Goal: Task Accomplishment & Management: Manage account settings

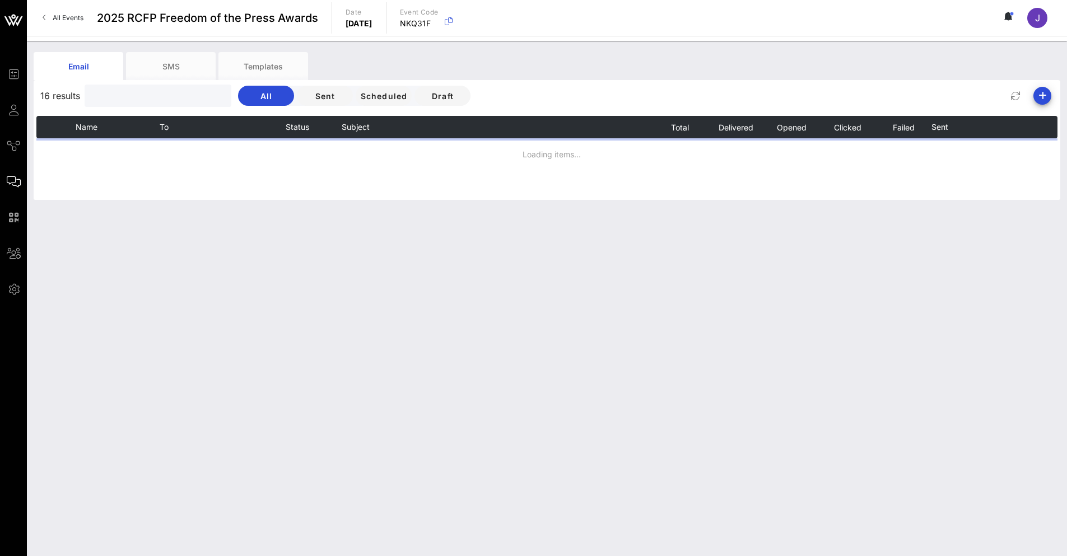
click at [117, 98] on input "text" at bounding box center [156, 96] width 131 height 15
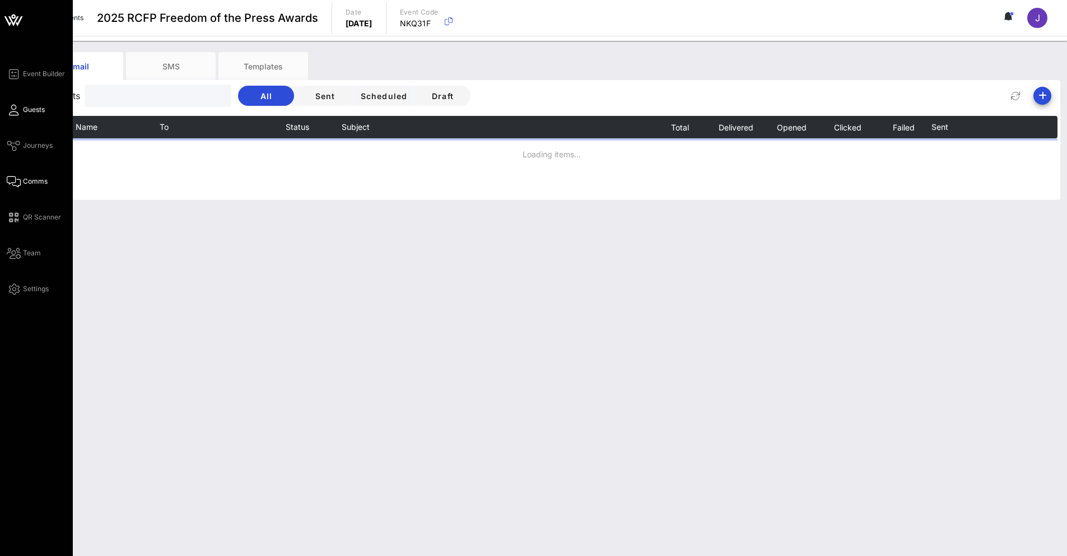
click at [11, 109] on icon at bounding box center [14, 110] width 14 height 2
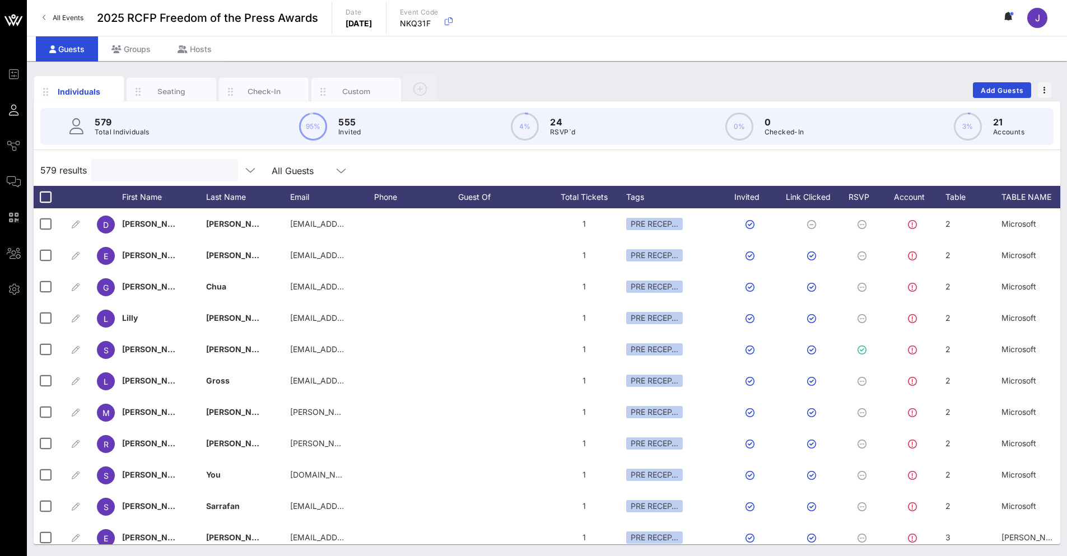
click at [150, 168] on input "text" at bounding box center [163, 170] width 131 height 15
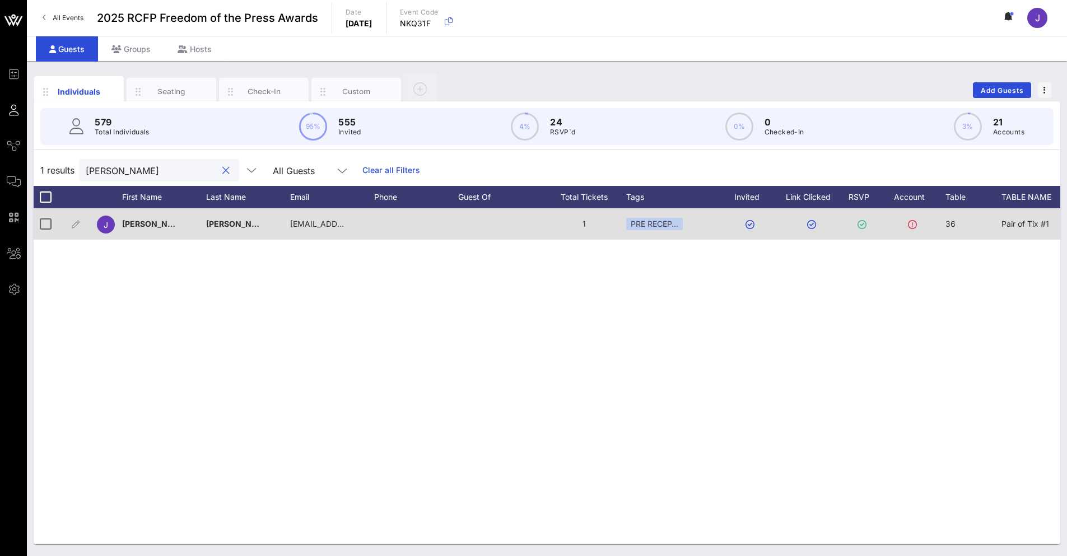
type input "grimaldi"
click at [955, 223] on span "36" at bounding box center [951, 224] width 10 height 10
drag, startPoint x: 955, startPoint y: 222, endPoint x: 886, endPoint y: 216, distance: 69.8
click at [886, 216] on div "Event Builder Guests Journeys Comms QR Scanner Team Settings 2025 RCFP Freedom …" at bounding box center [533, 278] width 1067 height 556
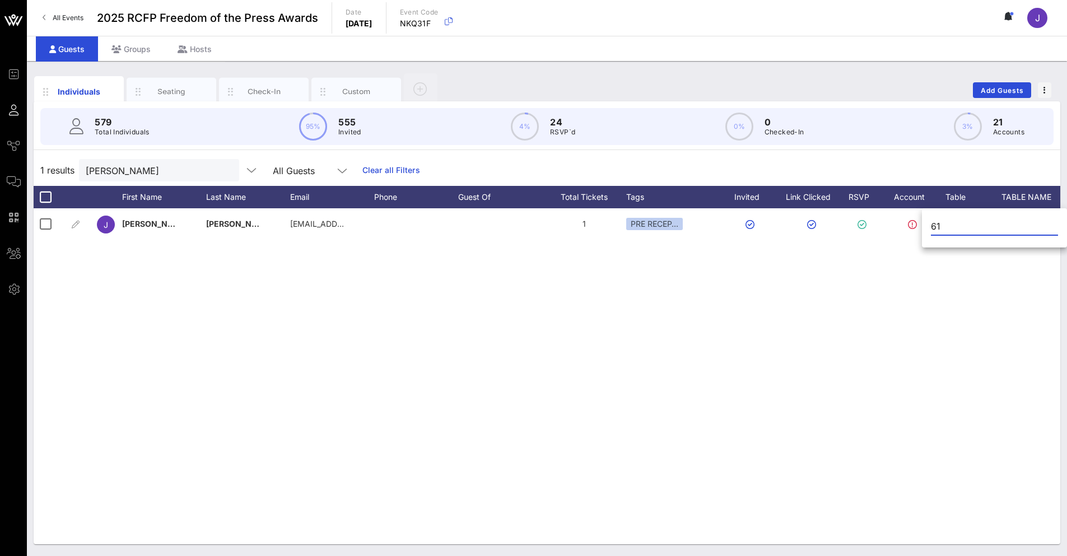
type input "61"
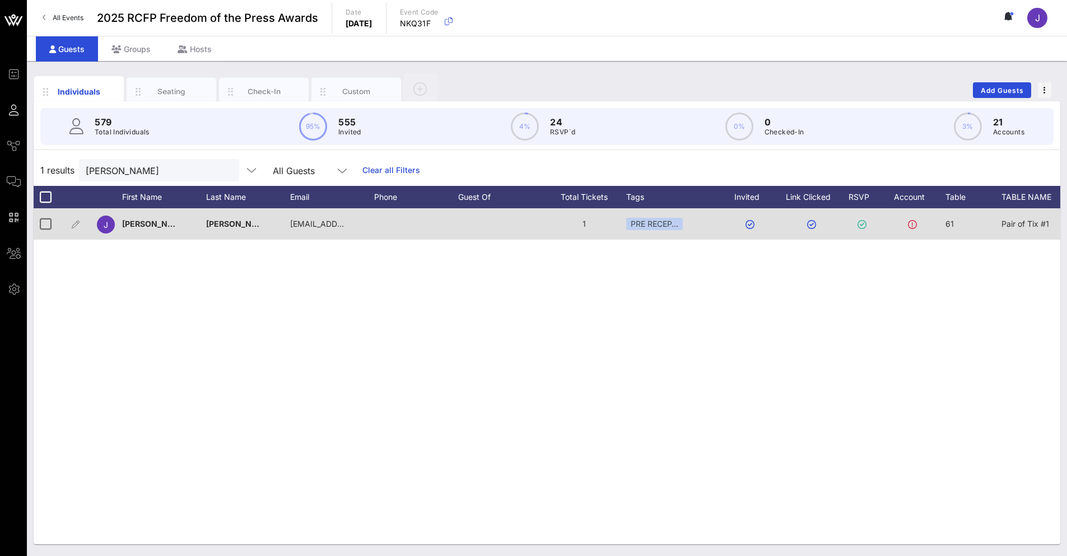
click at [1008, 224] on span "Pair of Tix #1" at bounding box center [1026, 224] width 48 height 10
drag, startPoint x: 1008, startPoint y: 224, endPoint x: 872, endPoint y: 212, distance: 137.2
click at [872, 212] on div "Event Builder Guests Journeys Comms QR Scanner Team Settings 2025 RCFP Freedom …" at bounding box center [533, 278] width 1067 height 556
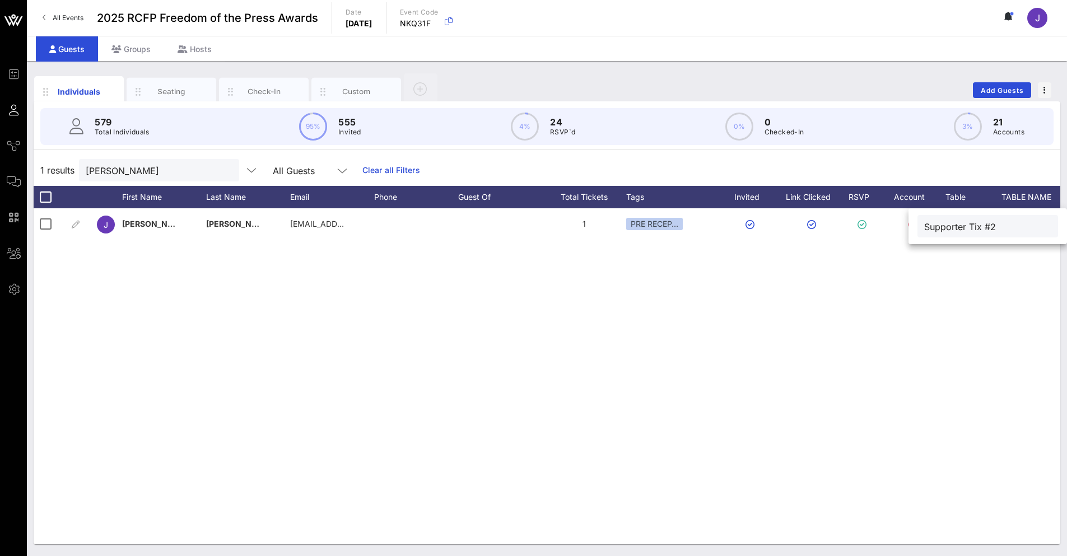
type input "Supporter Tix #2"
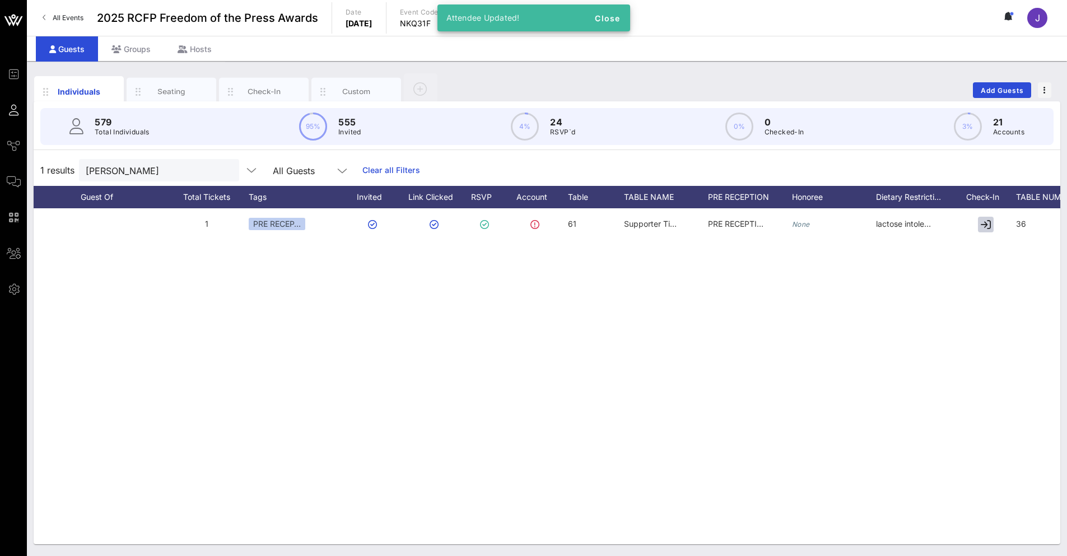
scroll to position [0, 415]
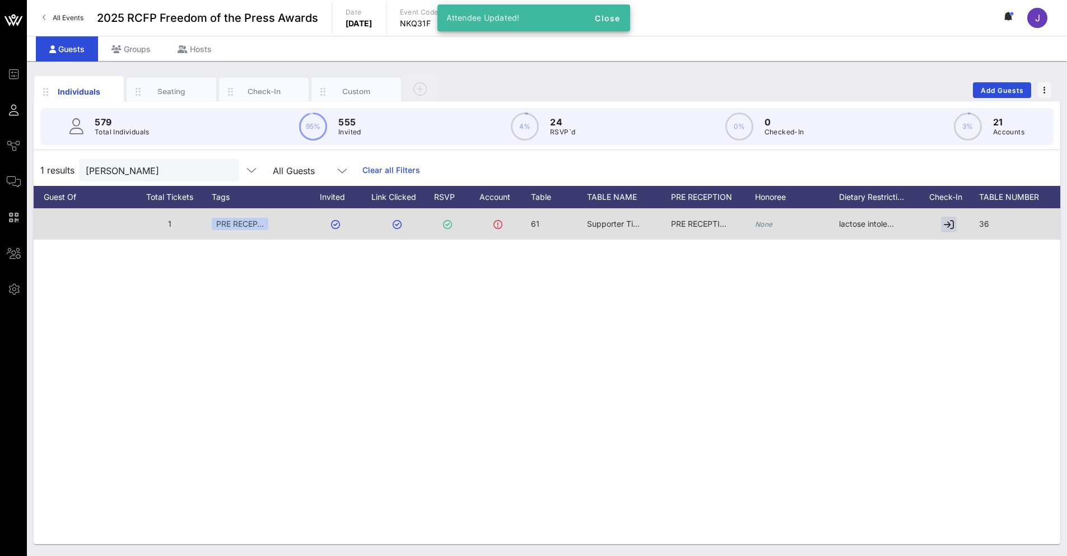
click at [989, 222] on span "36" at bounding box center [984, 224] width 10 height 10
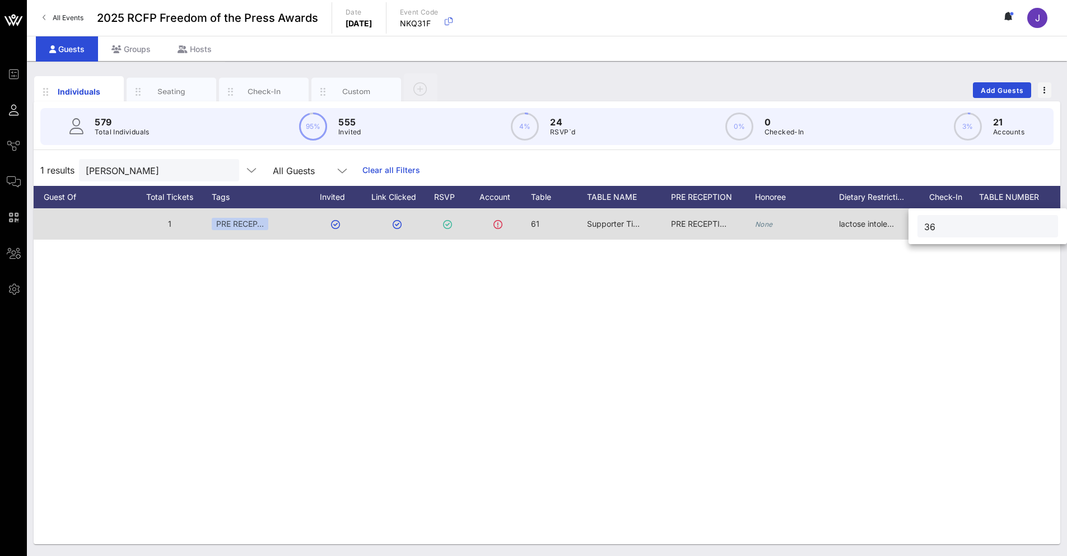
drag, startPoint x: 977, startPoint y: 231, endPoint x: 893, endPoint y: 219, distance: 84.9
click at [893, 219] on div "Event Builder Guests Journeys Comms QR Scanner Team Settings 2025 RCFP Freedom …" at bounding box center [533, 278] width 1067 height 556
type input "61"
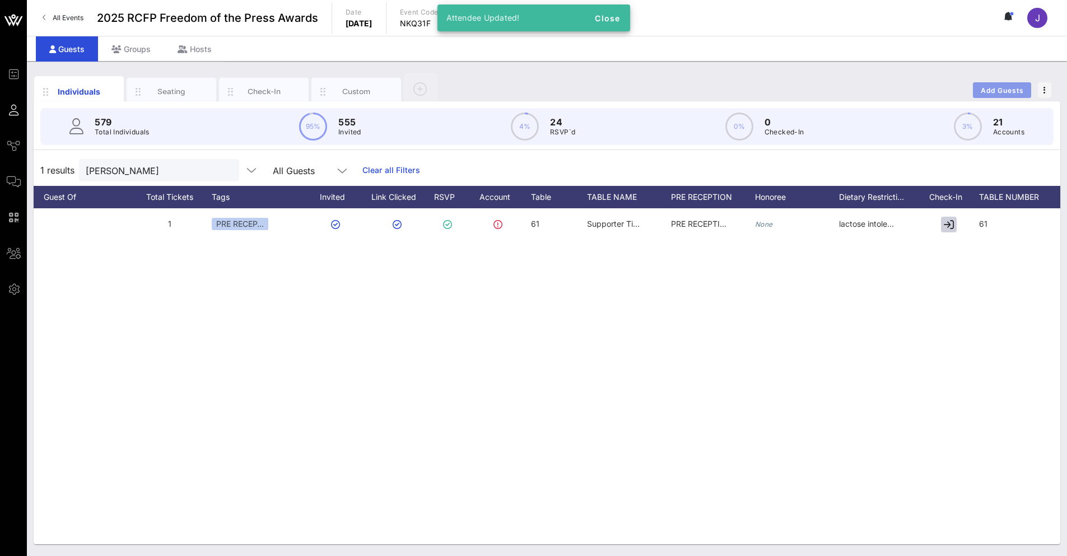
click at [1002, 86] on span "Add Guests" at bounding box center [1002, 90] width 44 height 8
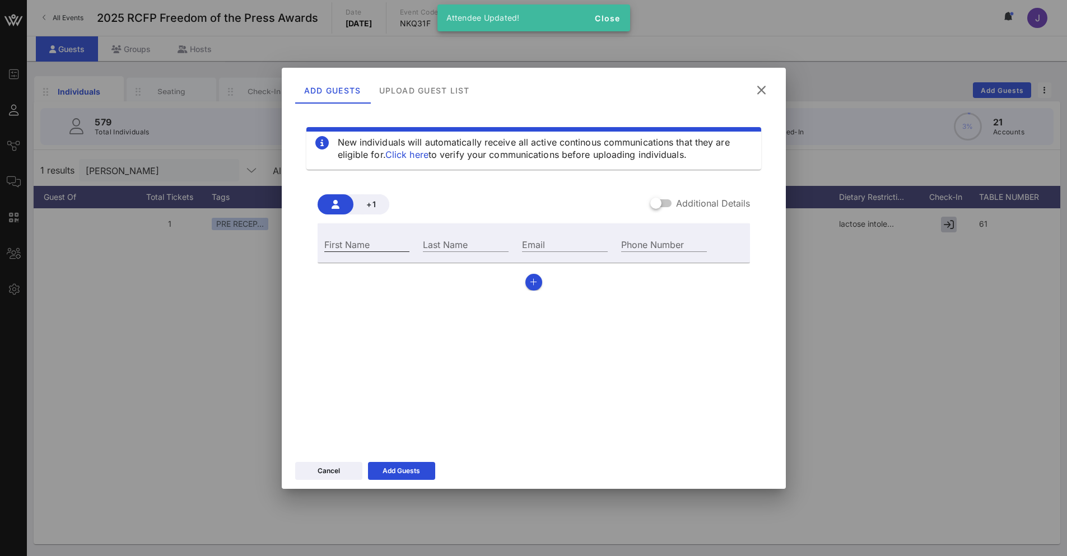
click at [366, 242] on input "First Name" at bounding box center [367, 244] width 86 height 15
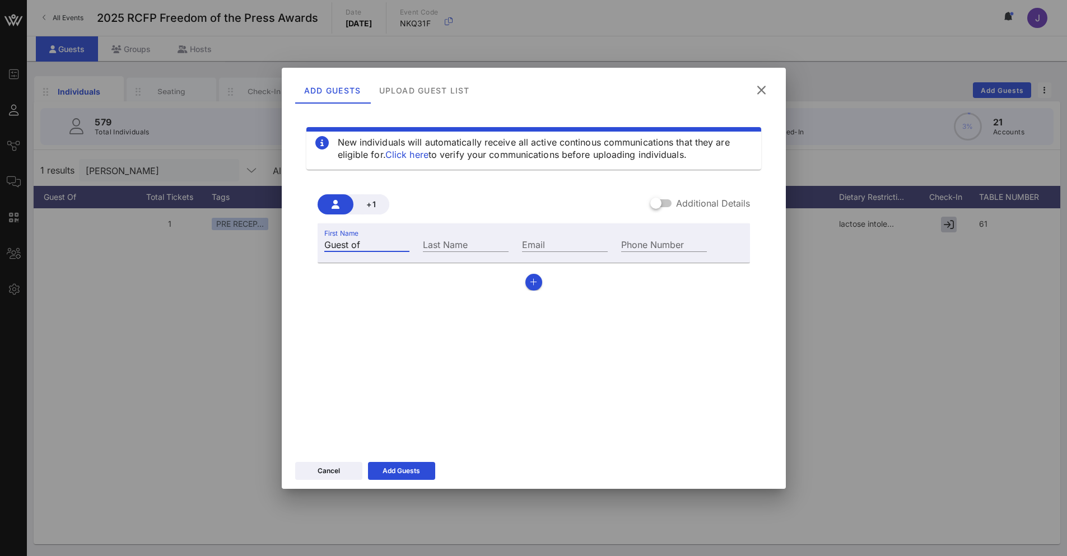
type input "Guest of"
type input "NPR"
click at [546, 240] on input "Email" at bounding box center [565, 244] width 86 height 15
paste input "VWalton-James@npr.org"
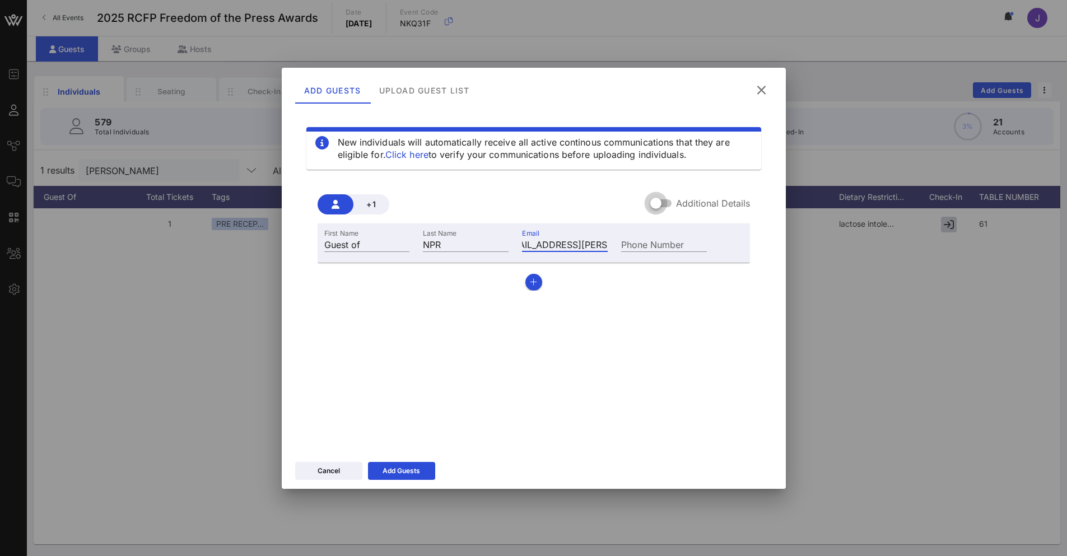
type input "VWalton-James@npr.org"
click at [666, 202] on div at bounding box center [656, 203] width 19 height 19
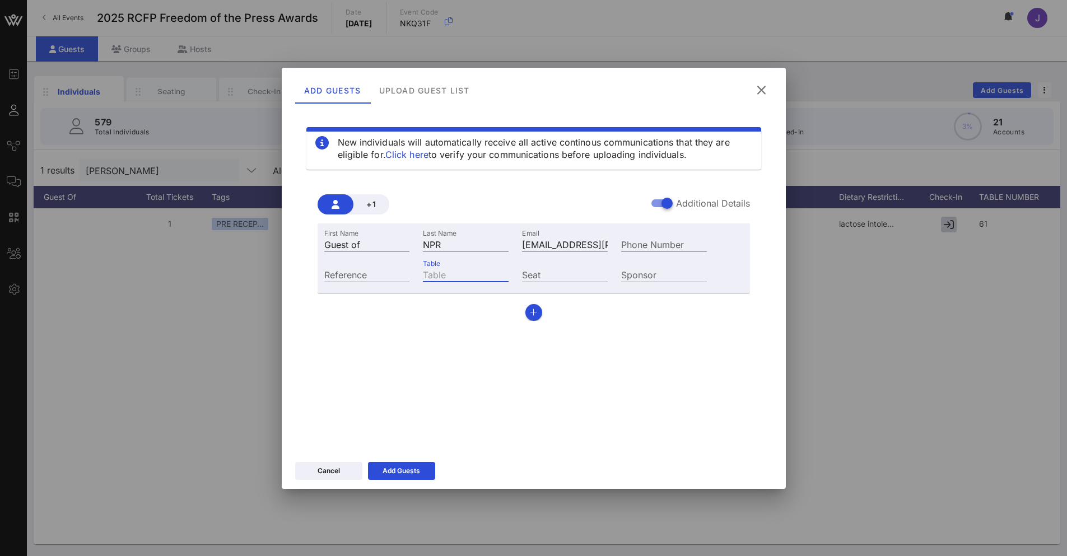
click at [438, 275] on input "Table" at bounding box center [466, 274] width 86 height 15
type input "61"
click at [417, 471] on div "Add Guests" at bounding box center [402, 471] width 38 height 11
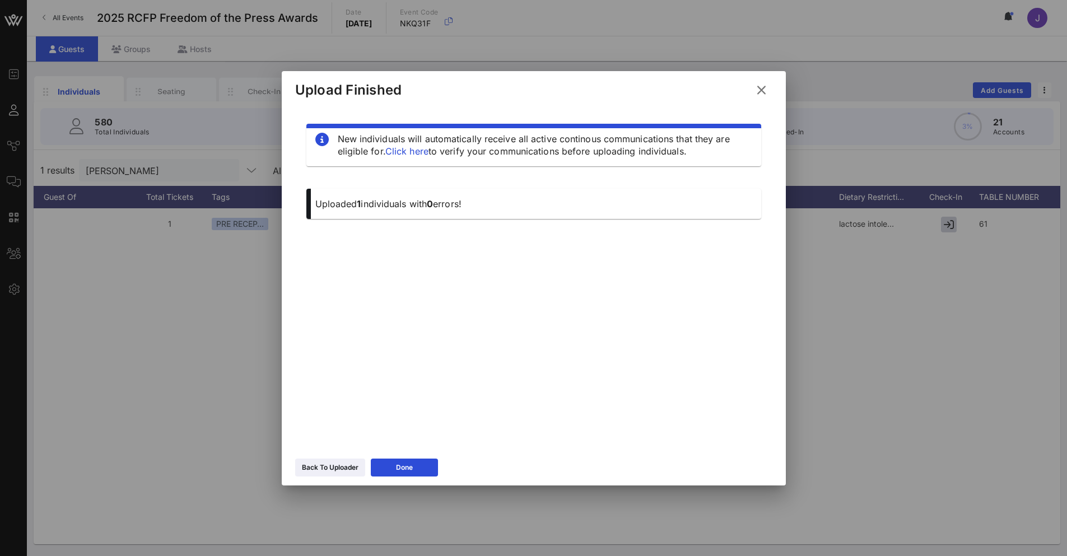
click at [752, 90] on button at bounding box center [762, 90] width 22 height 20
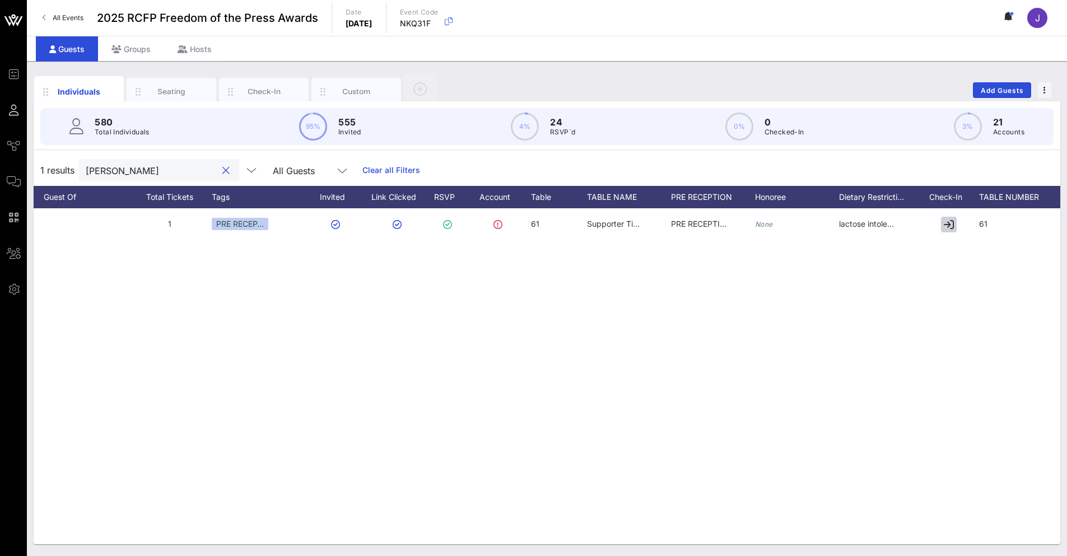
drag, startPoint x: 47, startPoint y: 155, endPoint x: 34, endPoint y: 151, distance: 14.2
click at [34, 151] on div "580 Total Individuals 95% 555 Invited 4% 24 RSVP`d 0% 0 Checked-In 3% 21 Accoun…" at bounding box center [547, 322] width 1027 height 443
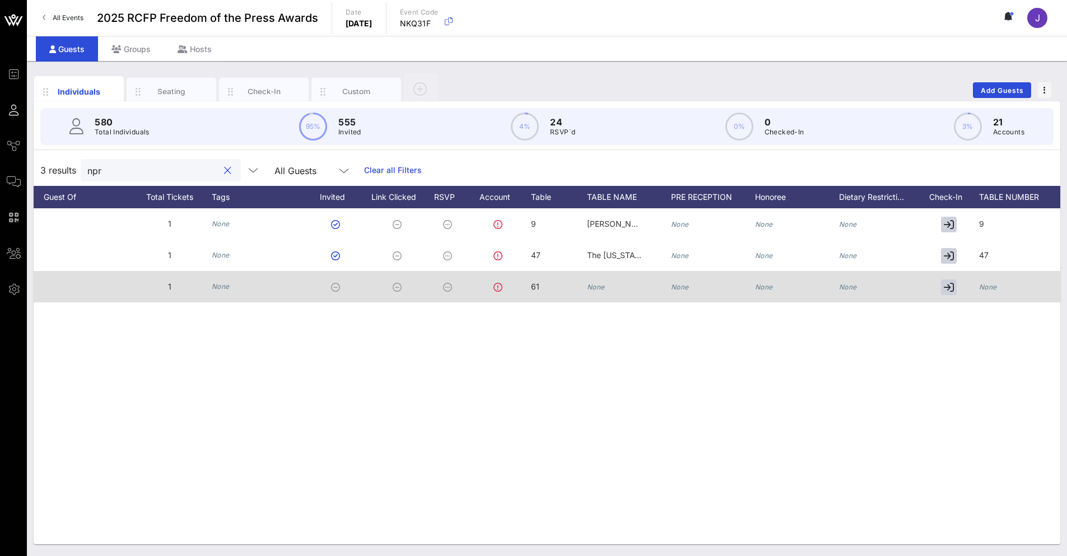
type input "npr"
click at [599, 290] on icon "None" at bounding box center [596, 287] width 18 height 8
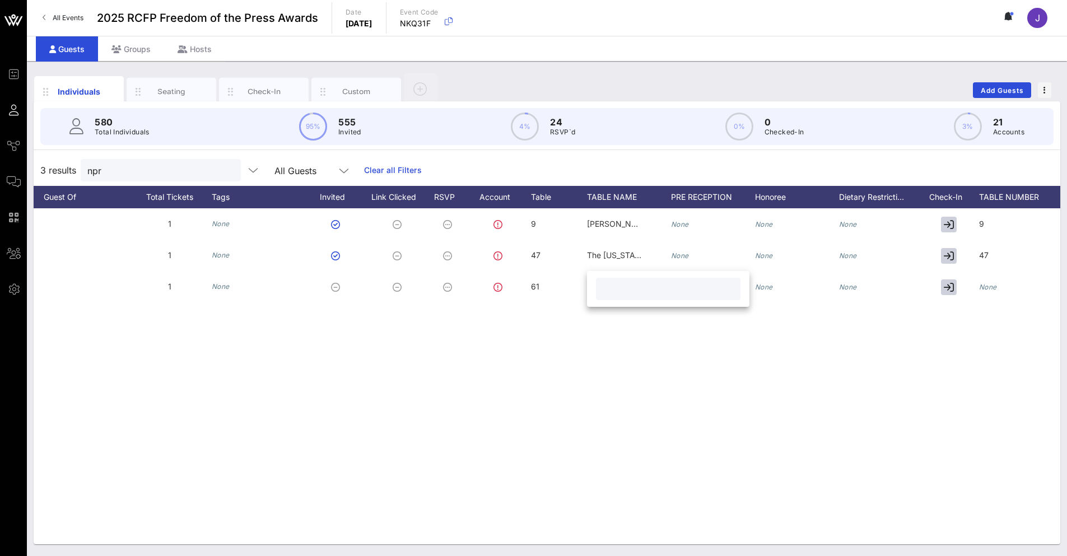
paste input "Supporter Tix #2"
type input "Supporter Tix #2"
click at [716, 397] on div "L Liz Allen eaallen@npr.org 1 None 9 Gibson Dunn None None None 9 A Andy DeGran…" at bounding box center [547, 376] width 1027 height 336
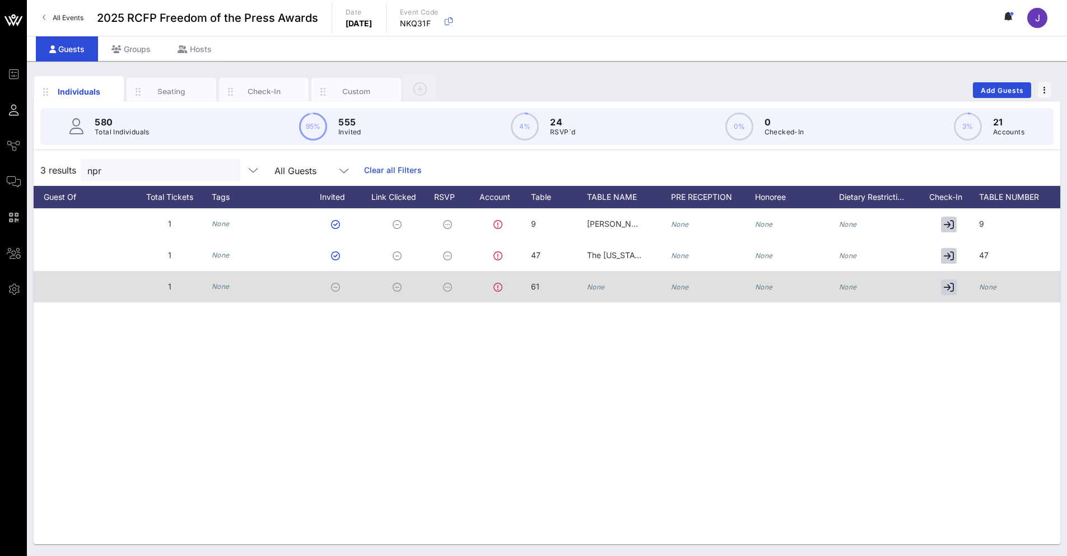
click at [629, 290] on div "None" at bounding box center [629, 293] width 84 height 44
paste input "Supporter Tix #2"
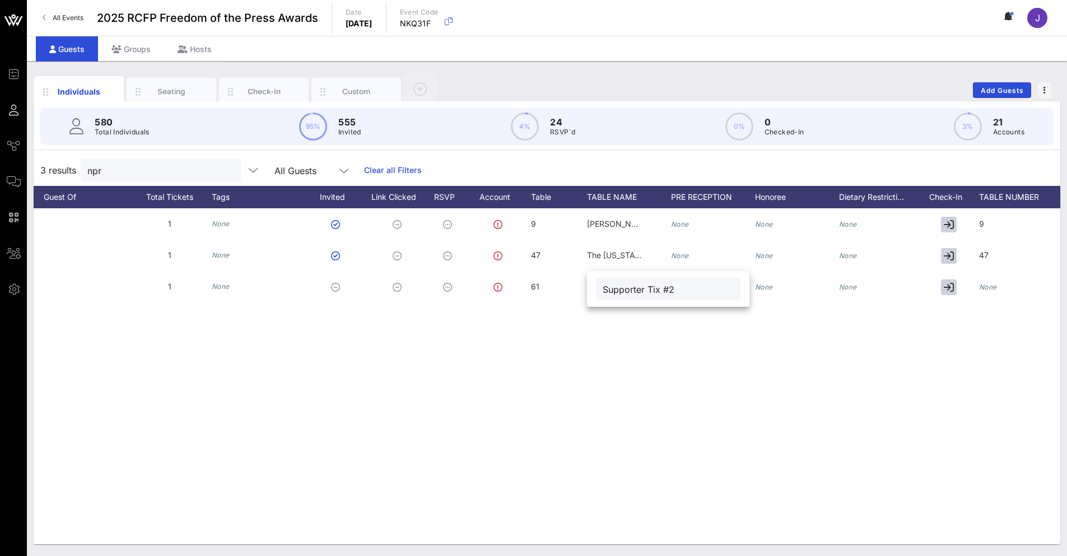
type input "Supporter Tix #2"
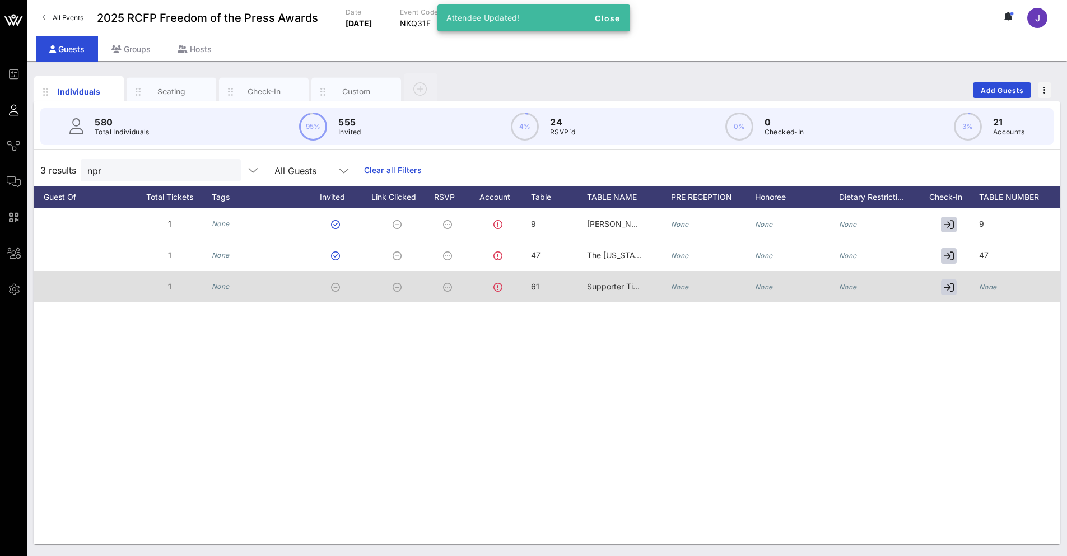
click at [969, 286] on div at bounding box center [951, 286] width 56 height 31
click at [993, 286] on icon "None" at bounding box center [988, 287] width 18 height 8
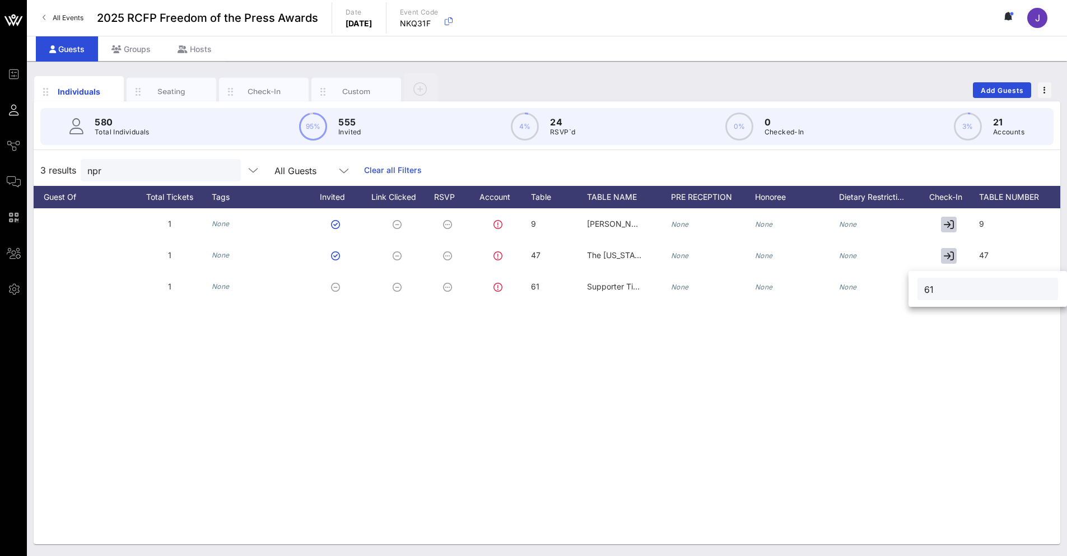
type input "61"
click at [994, 95] on button "Add Guests" at bounding box center [1002, 90] width 58 height 16
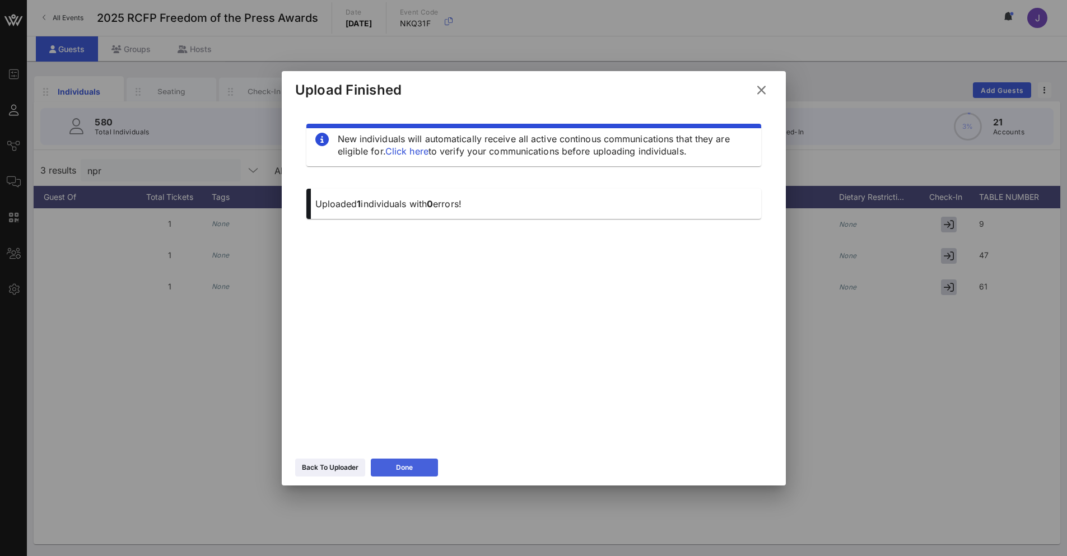
click at [413, 470] on div "Done" at bounding box center [404, 467] width 17 height 11
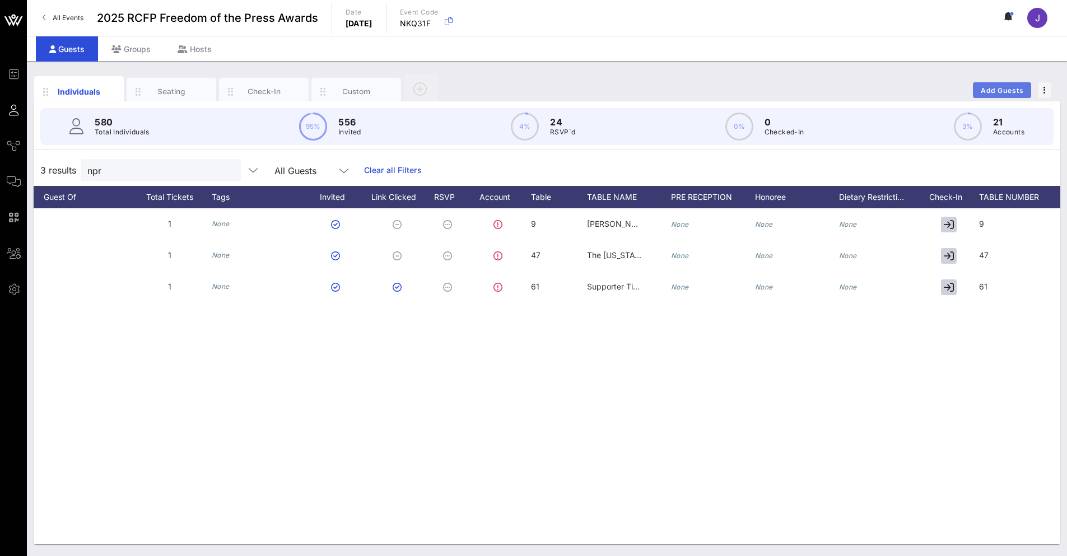
click at [997, 88] on span "Add Guests" at bounding box center [1002, 90] width 44 height 8
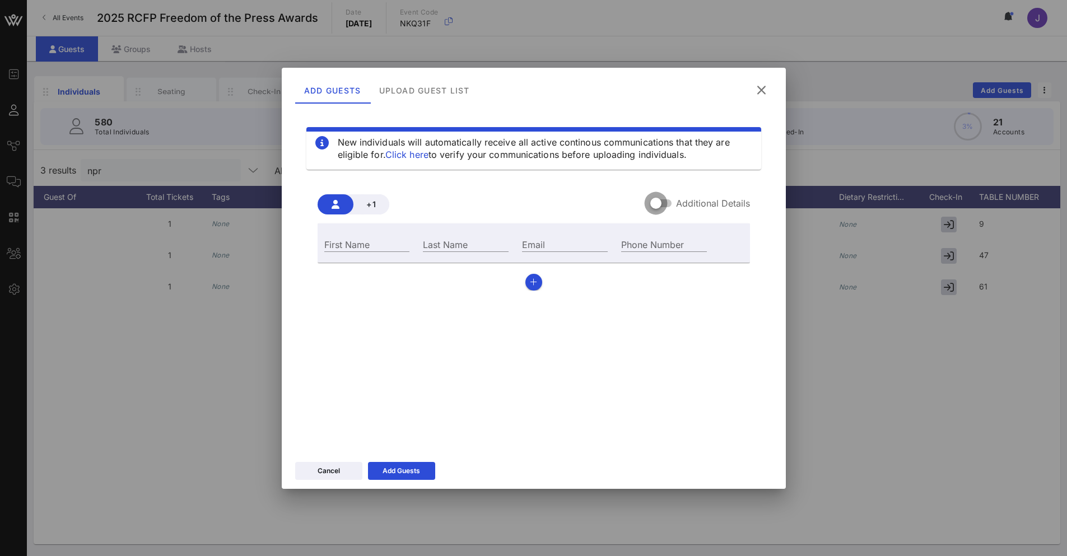
click at [666, 201] on div at bounding box center [656, 203] width 19 height 19
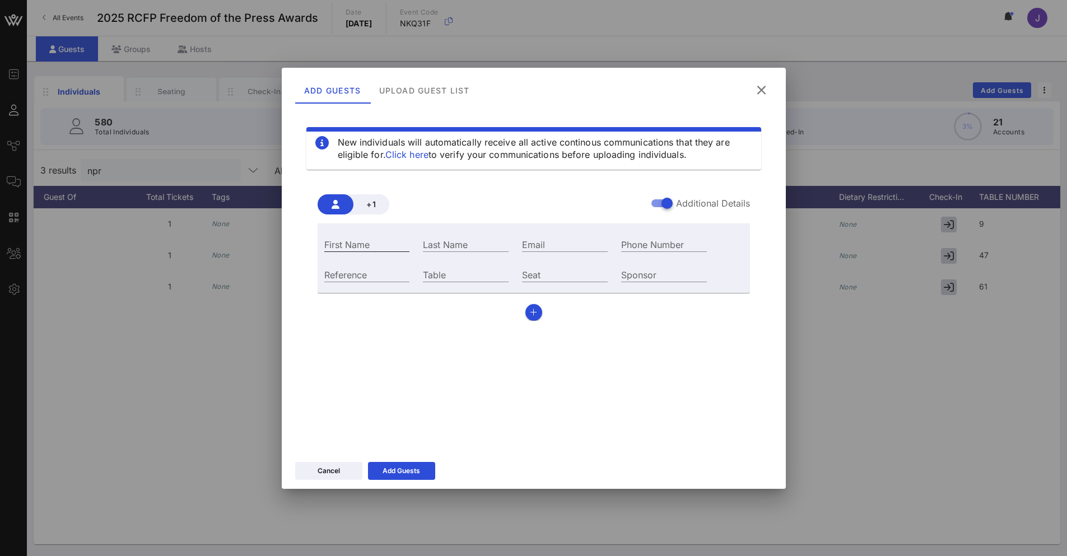
click at [367, 248] on input "First Name" at bounding box center [367, 244] width 86 height 15
paste input "Natalia Bergamaschi"
drag, startPoint x: 356, startPoint y: 243, endPoint x: 439, endPoint y: 245, distance: 83.0
click at [439, 245] on div "First Name Natalia Bergamaschi Last Name Email Phone Number" at bounding box center [516, 243] width 397 height 30
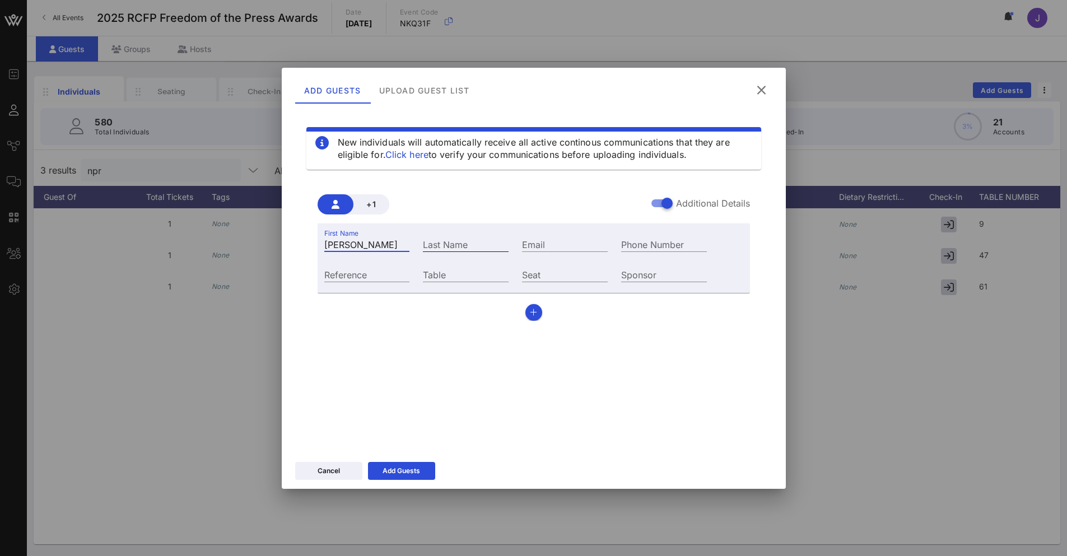
scroll to position [0, 0]
type input "Natalia"
click at [441, 245] on input "Last Name" at bounding box center [466, 244] width 86 height 15
paste input "Bergamaschi"
type input "Bergamaschi"
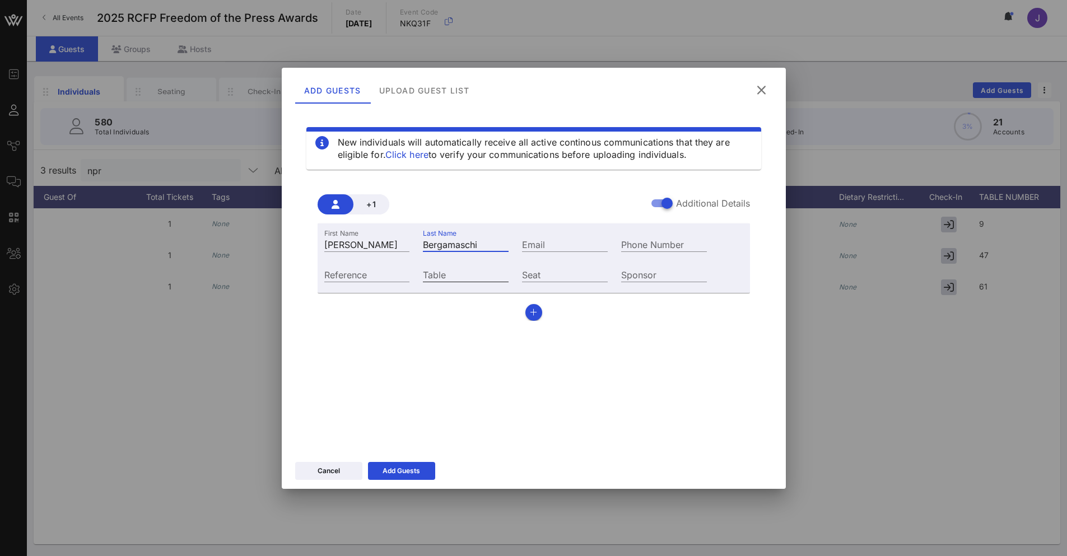
click at [438, 277] on input "Table" at bounding box center [466, 274] width 86 height 15
type input "25"
click at [424, 383] on div "New individuals will automatically receive all active continous communications …" at bounding box center [533, 277] width 477 height 336
click at [528, 244] on input "Email" at bounding box center [565, 244] width 86 height 15
paste input "nbergamaschi@google.com"
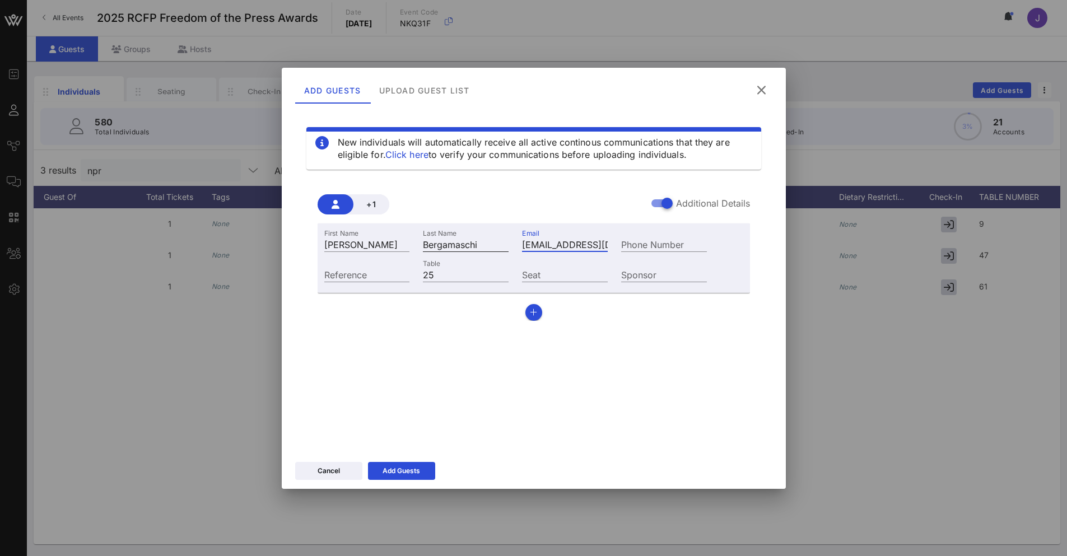
drag, startPoint x: 523, startPoint y: 244, endPoint x: 499, endPoint y: 244, distance: 24.7
click at [499, 244] on div "First Name Natalia Last Name Bergamaschi Email nbergamaschi@google.com Phone Nu…" at bounding box center [516, 243] width 397 height 30
click at [533, 245] on input "nbergamaschi@google.com" at bounding box center [565, 244] width 86 height 15
click at [529, 246] on input "nbergamaschi@google.com" at bounding box center [565, 244] width 86 height 15
type input "nbergamaschi@google.com"
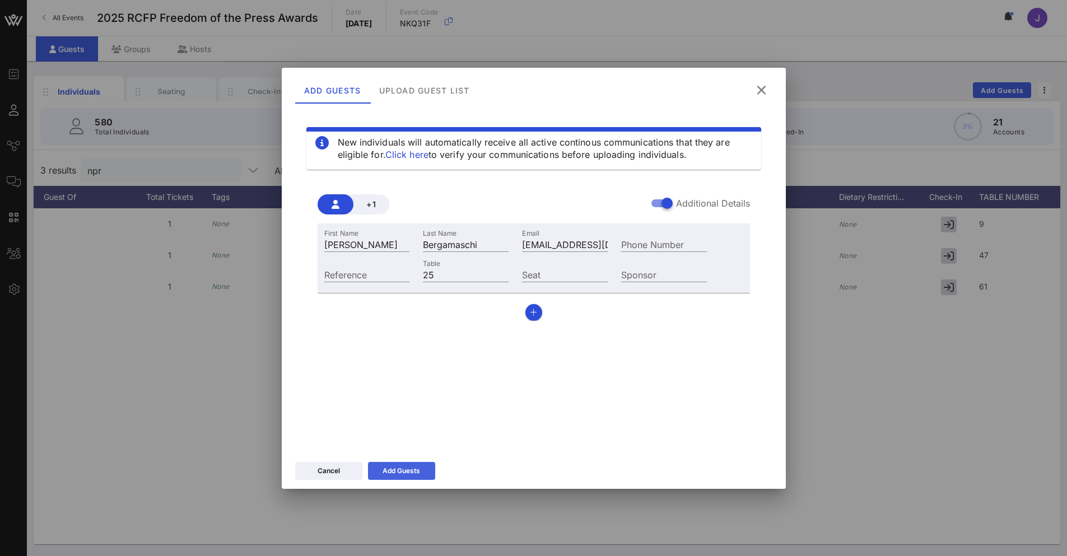
click at [427, 476] on button "Add Guests" at bounding box center [401, 471] width 67 height 18
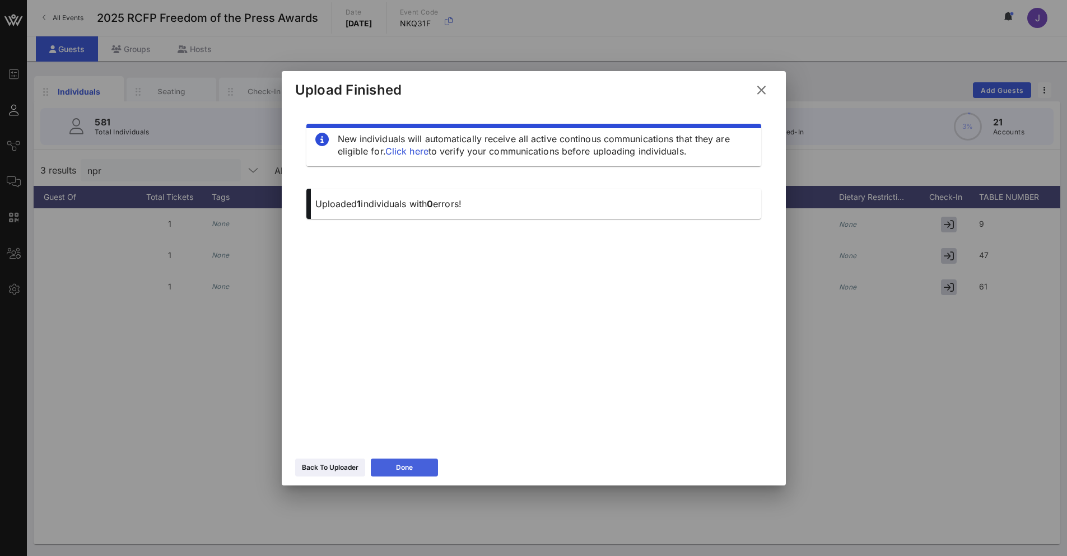
click at [421, 464] on button "Done" at bounding box center [404, 468] width 67 height 18
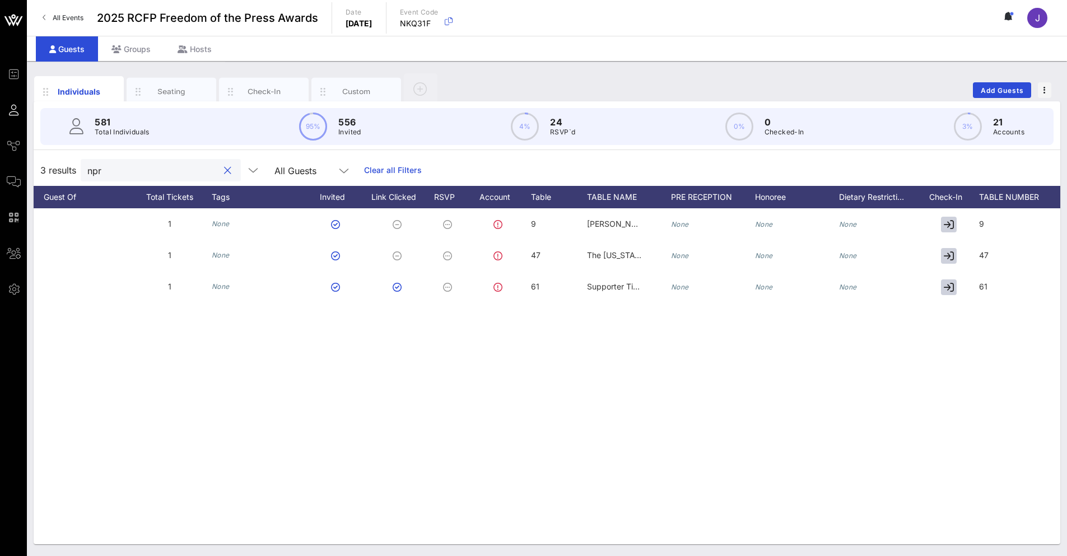
drag, startPoint x: 147, startPoint y: 169, endPoint x: 57, endPoint y: 169, distance: 90.8
click at [57, 169] on div "3 results npr All Guests Clear all Filters" at bounding box center [547, 170] width 1027 height 31
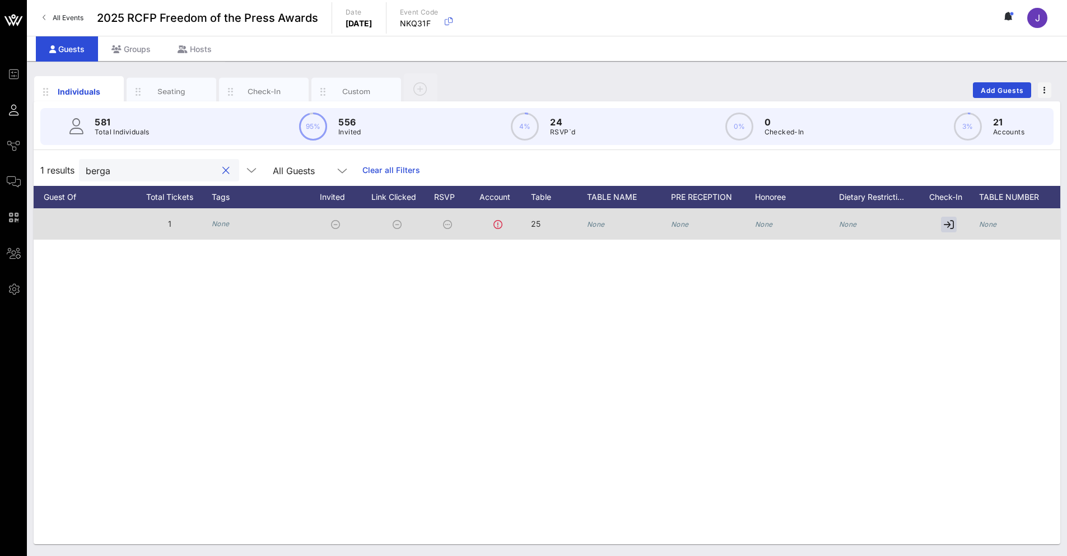
type input "berga"
click at [591, 224] on icon "None" at bounding box center [596, 224] width 18 height 8
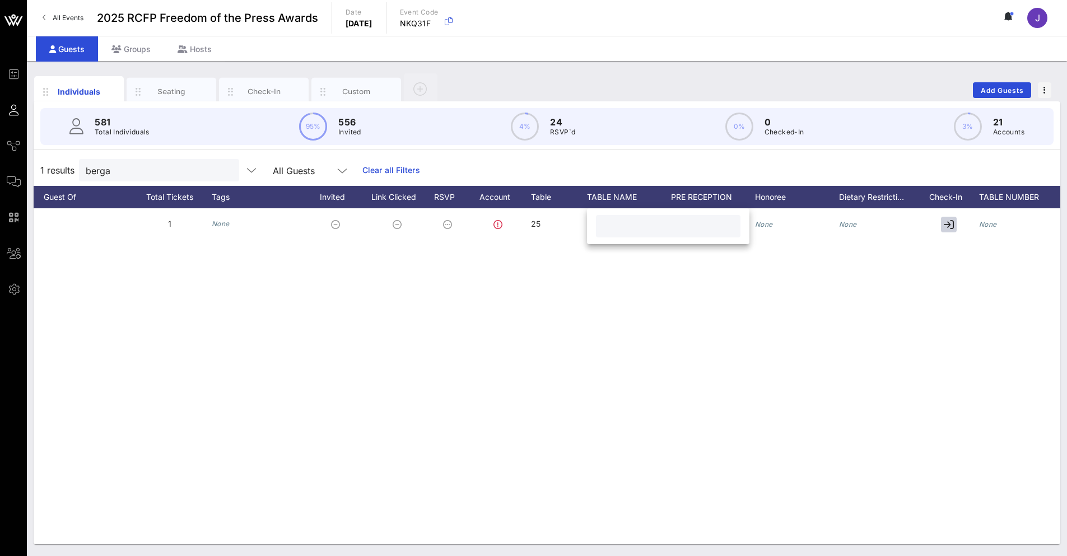
paste input "The Baltimore Banner"
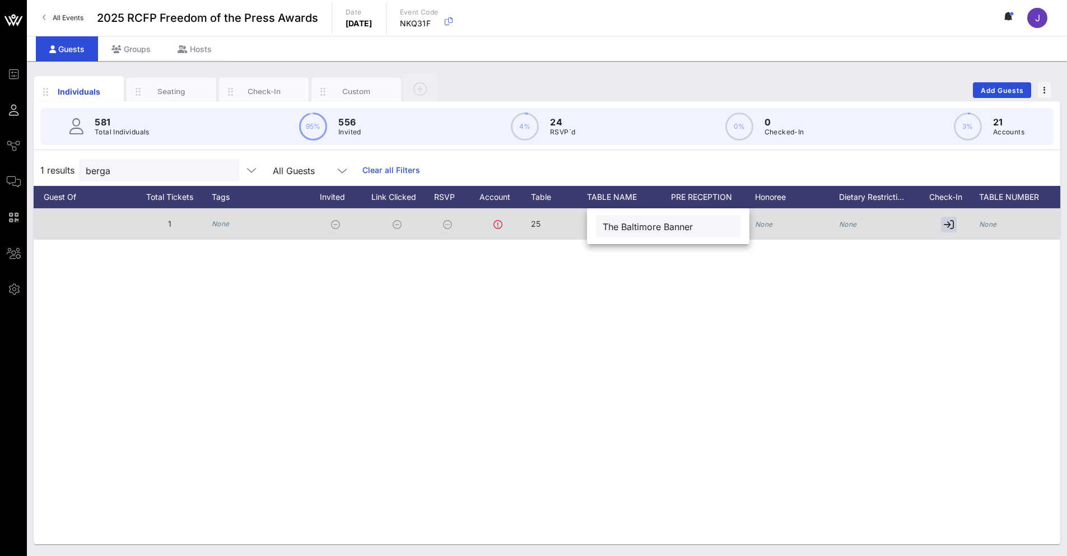
type input "The Baltimore Banner"
drag, startPoint x: 978, startPoint y: 228, endPoint x: 984, endPoint y: 228, distance: 6.2
click at [980, 228] on div "N Natalia Bergamaschi nbergamaschi@google.com 1 None 25 None None None None None" at bounding box center [355, 223] width 1472 height 31
click at [989, 225] on icon "None" at bounding box center [988, 224] width 18 height 8
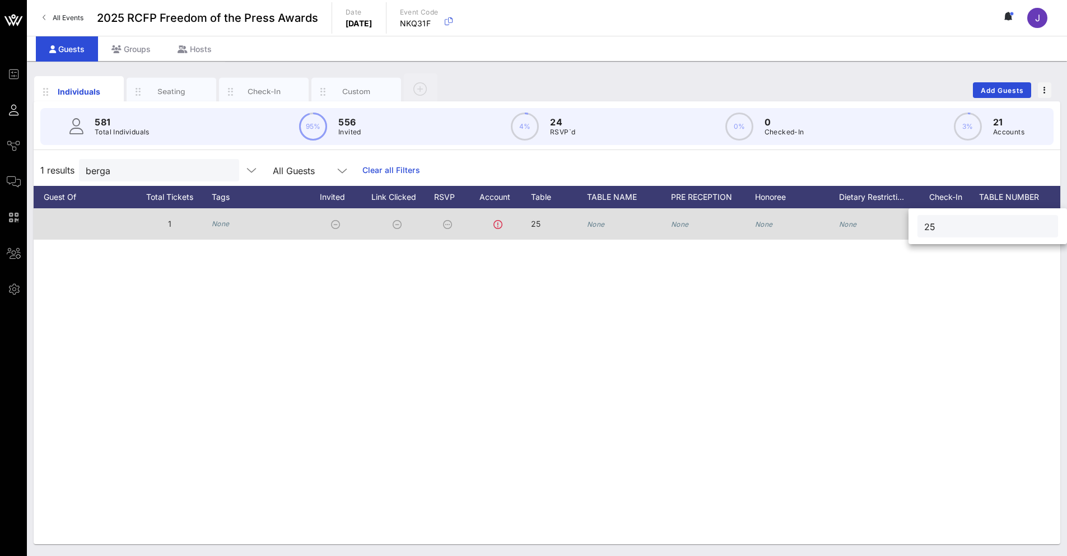
type input "25"
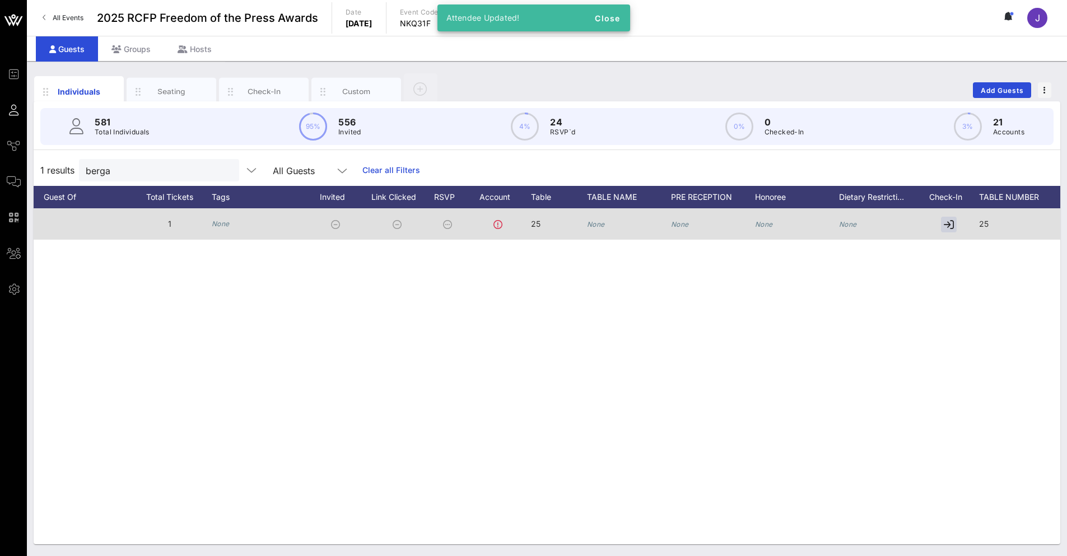
click at [593, 225] on icon "None" at bounding box center [596, 224] width 18 height 8
paste input "The Baltimore Banner"
type input "The Baltimore Banner"
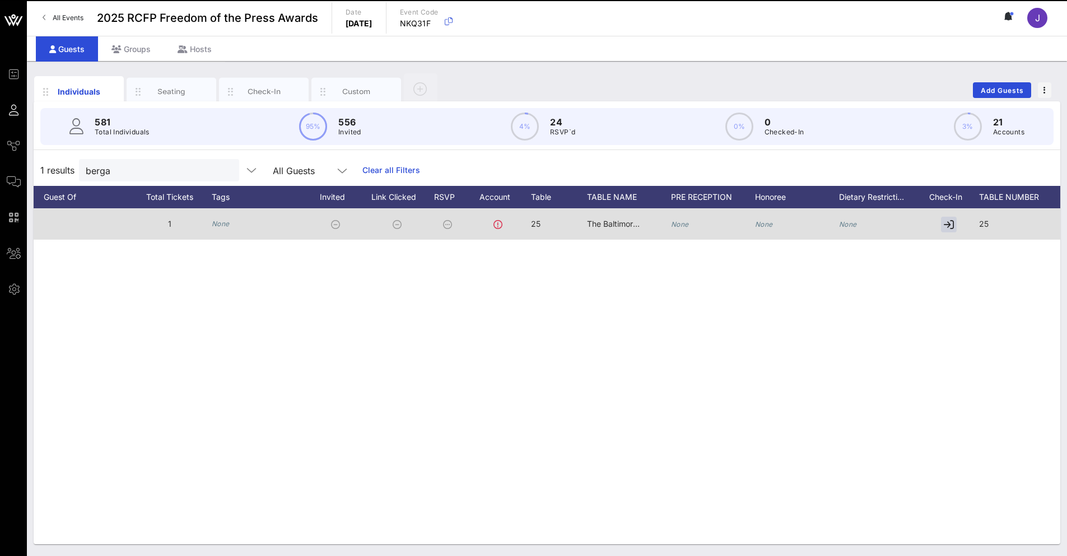
click at [352, 399] on div "N Natalia Bergamaschi nbergamaschi@google.com 1 None 25 The Baltimore Banner No…" at bounding box center [547, 376] width 1027 height 336
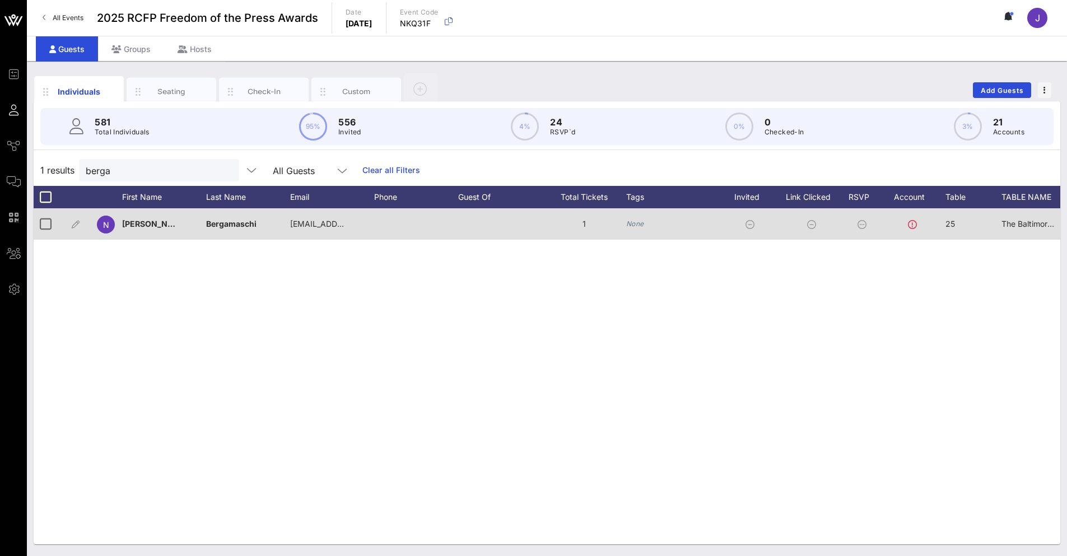
click at [276, 458] on div "N Natalia Bergamaschi nbergamaschi@google.com 1 None 25 The Baltimore Banner No…" at bounding box center [547, 376] width 1027 height 336
click at [338, 408] on div "N Natalia Bergamaschi nbergamaschi@google.com 1 None 25 The Baltimore Banner No…" at bounding box center [547, 376] width 1027 height 336
drag, startPoint x: 215, startPoint y: 169, endPoint x: 263, endPoint y: 186, distance: 50.7
click at [222, 169] on button "clear icon" at bounding box center [225, 170] width 7 height 11
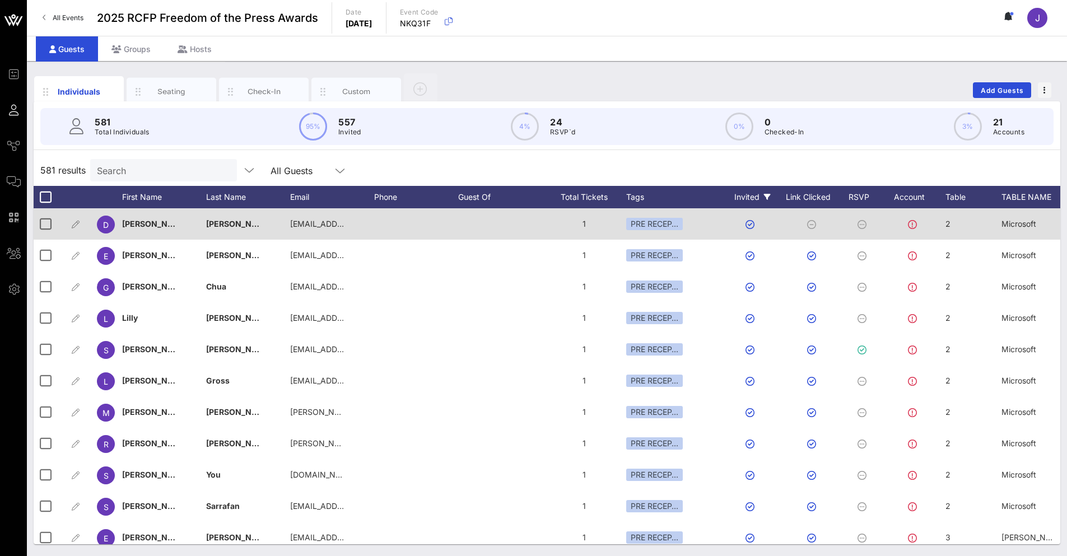
click at [770, 202] on div "Invited" at bounding box center [753, 197] width 62 height 22
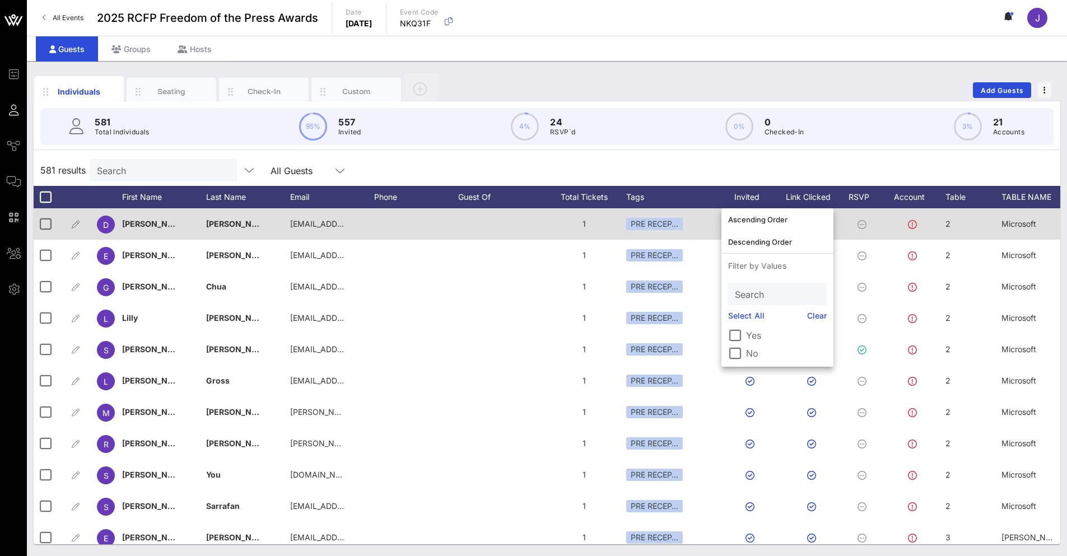
click at [752, 357] on label "No" at bounding box center [786, 353] width 81 height 11
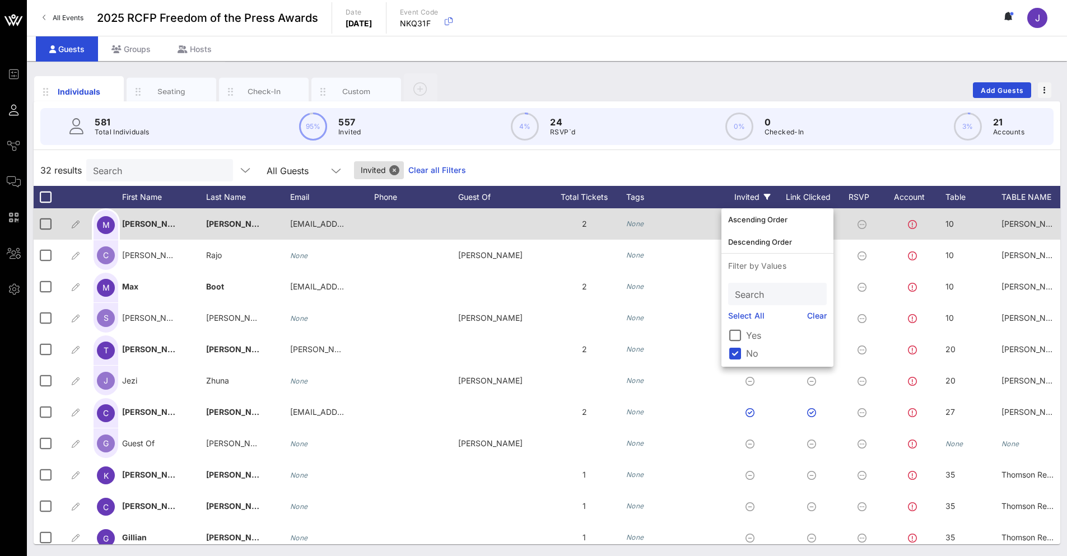
click at [663, 165] on div "32 results Search All Guests Invited Clear all Filters" at bounding box center [547, 170] width 1027 height 31
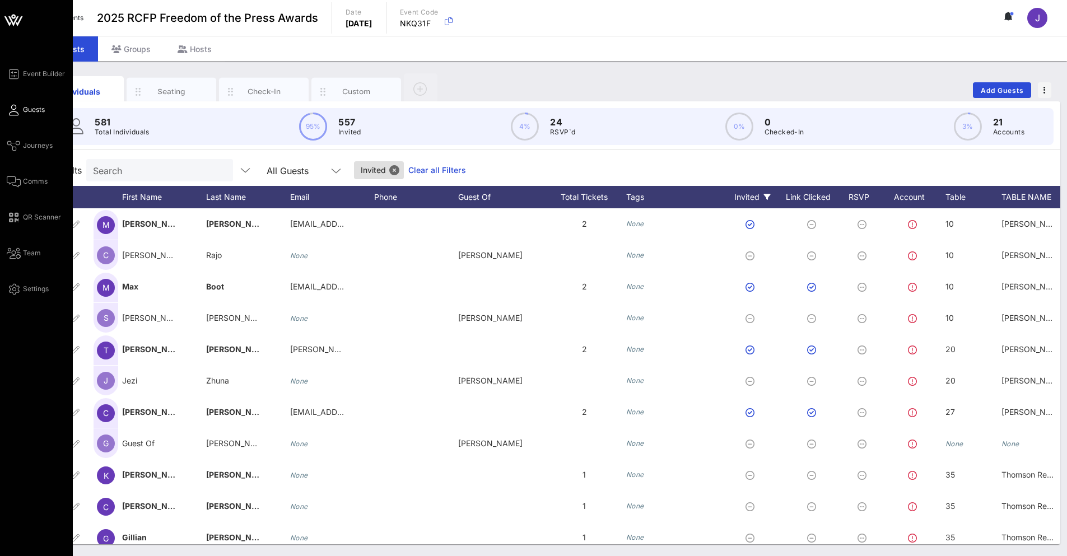
click at [34, 122] on div "Event Builder Guests Journeys Comms QR Scanner Team Settings" at bounding box center [40, 181] width 66 height 229
click at [40, 110] on span "Guests" at bounding box center [34, 110] width 22 height 10
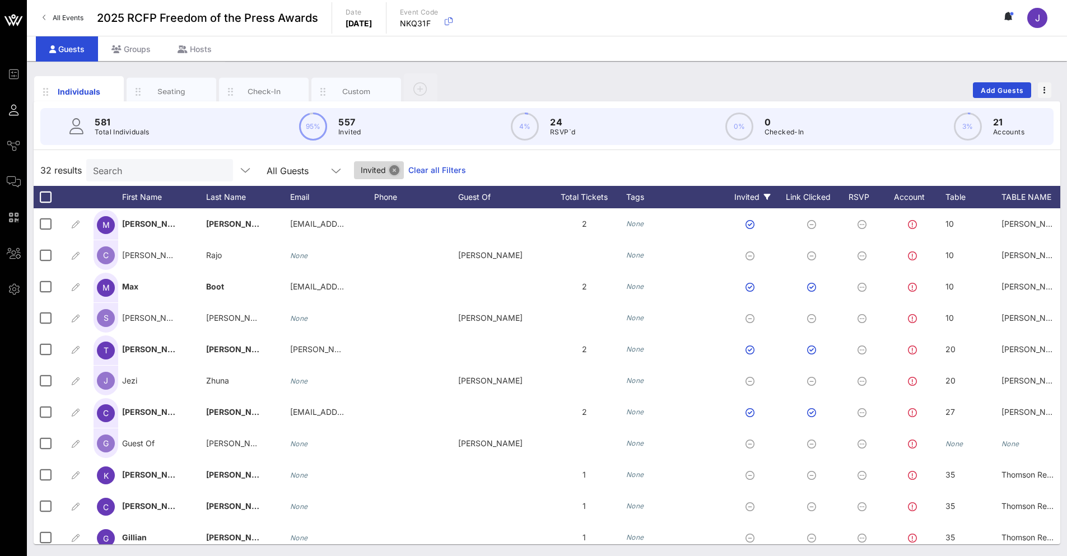
click at [389, 167] on button "Close" at bounding box center [394, 170] width 10 height 10
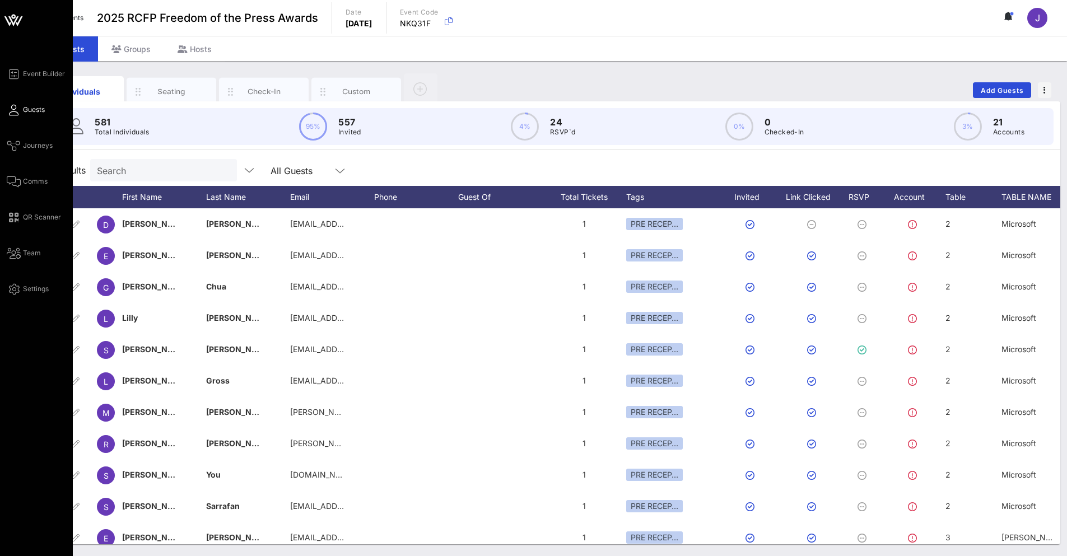
click at [27, 112] on span "Guests" at bounding box center [34, 110] width 22 height 10
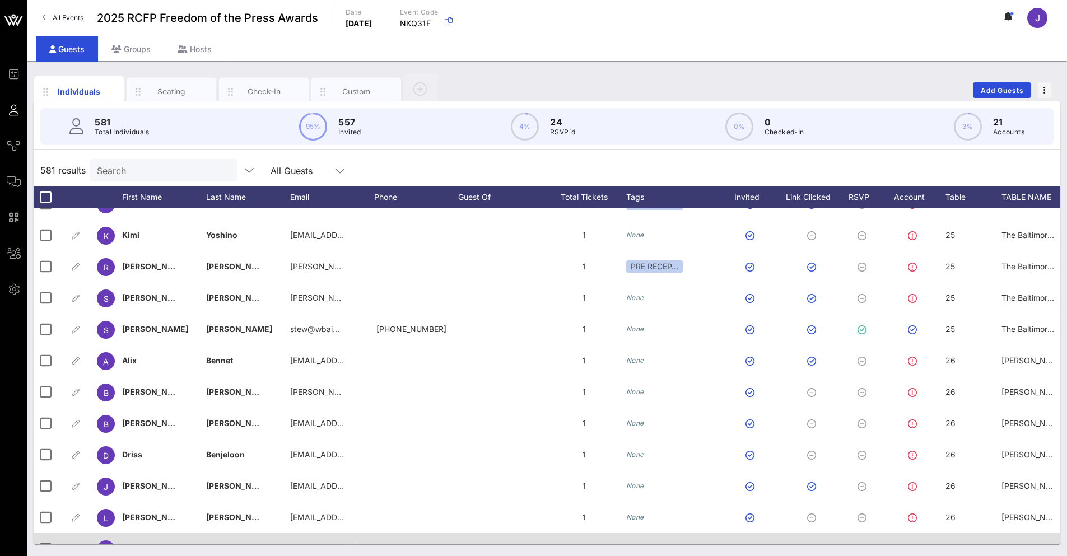
scroll to position [7171, 0]
